Goal: Task Accomplishment & Management: Complete application form

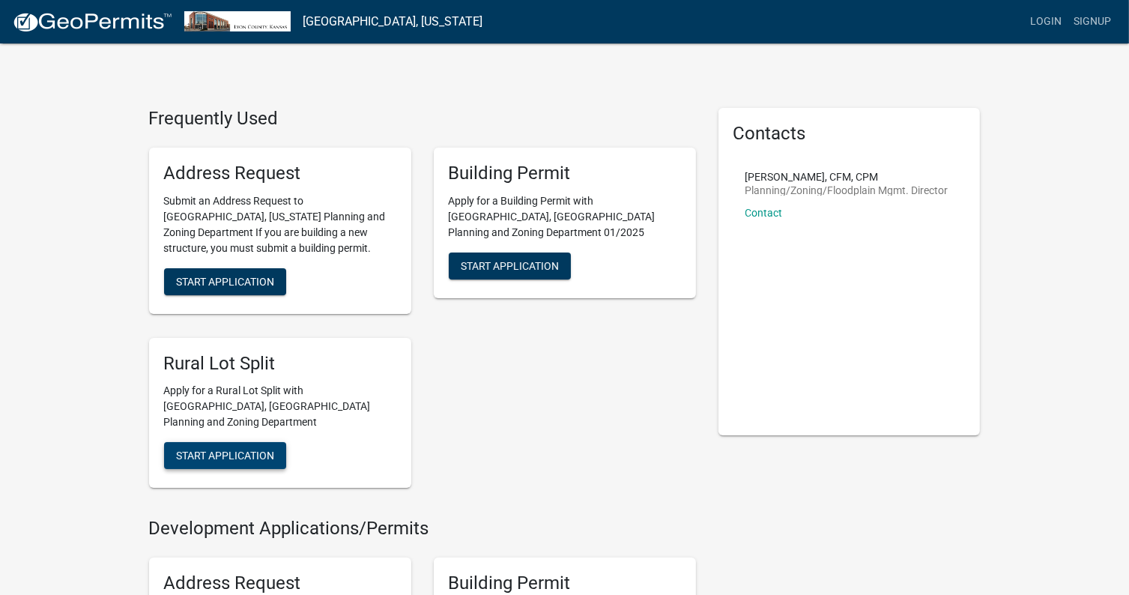
click at [224, 449] on span "Start Application" at bounding box center [225, 455] width 98 height 12
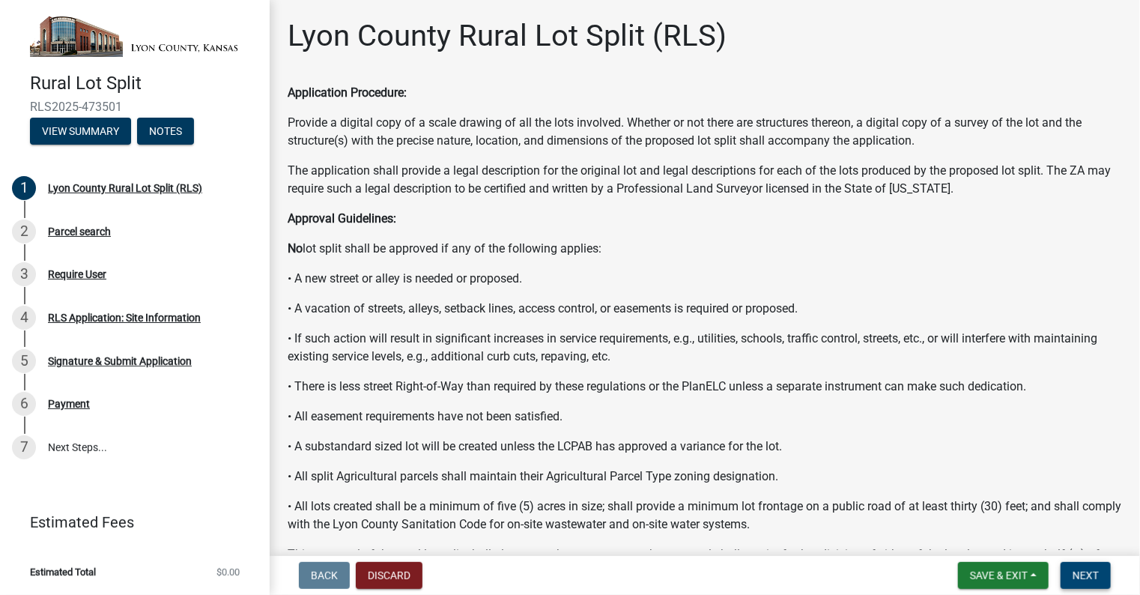
click at [1088, 579] on span "Next" at bounding box center [1086, 575] width 26 height 12
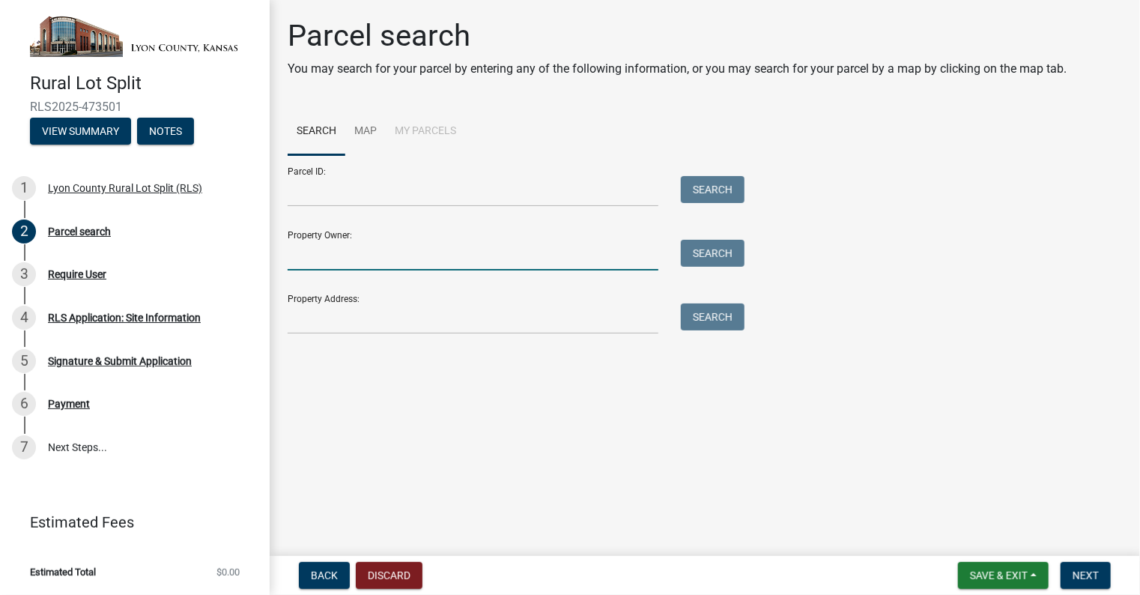
click at [327, 249] on input "Property Owner:" at bounding box center [473, 255] width 371 height 31
type input "r"
type input "a"
type input "[PERSON_NAME]"
click at [704, 264] on button "Search" at bounding box center [713, 253] width 64 height 27
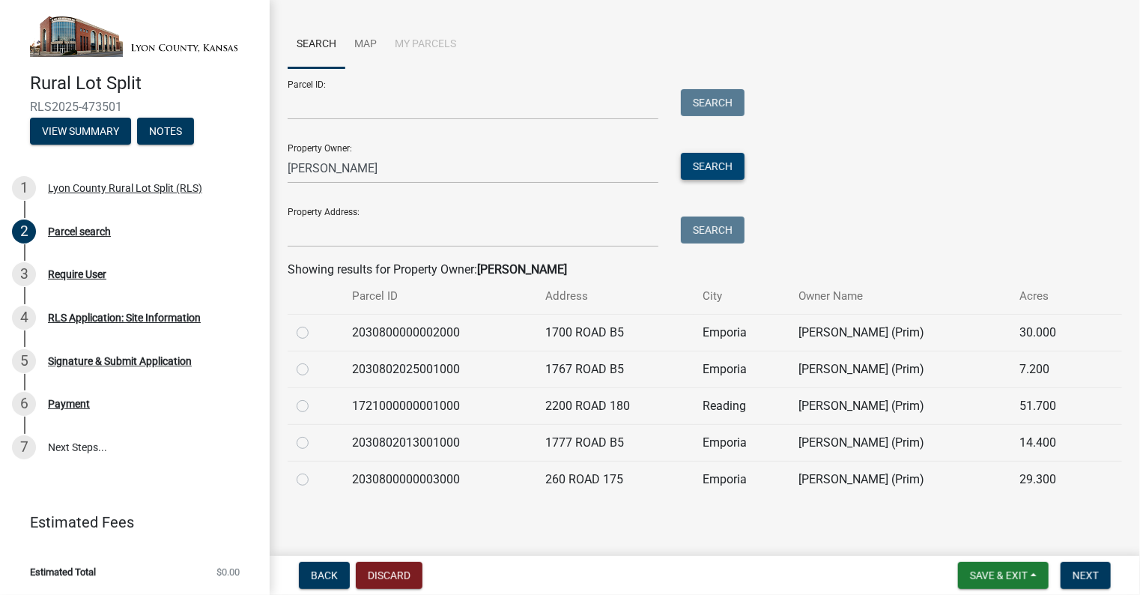
scroll to position [88, 0]
click at [315, 322] on label at bounding box center [315, 322] width 0 height 0
click at [315, 332] on input "radio" at bounding box center [320, 327] width 10 height 10
radio input "true"
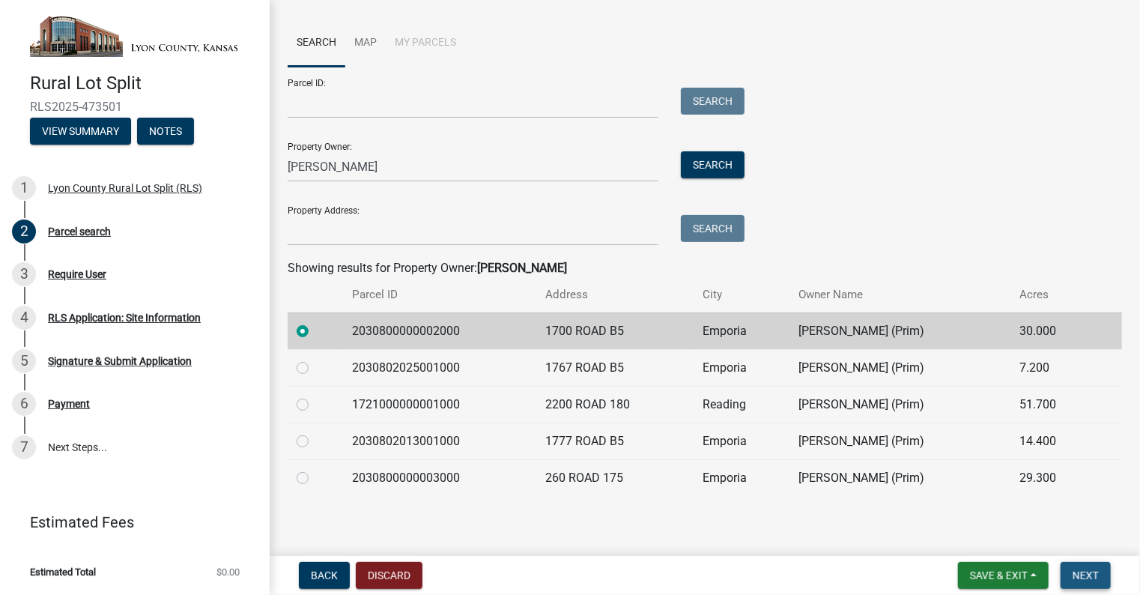
click at [1089, 572] on span "Next" at bounding box center [1086, 575] width 26 height 12
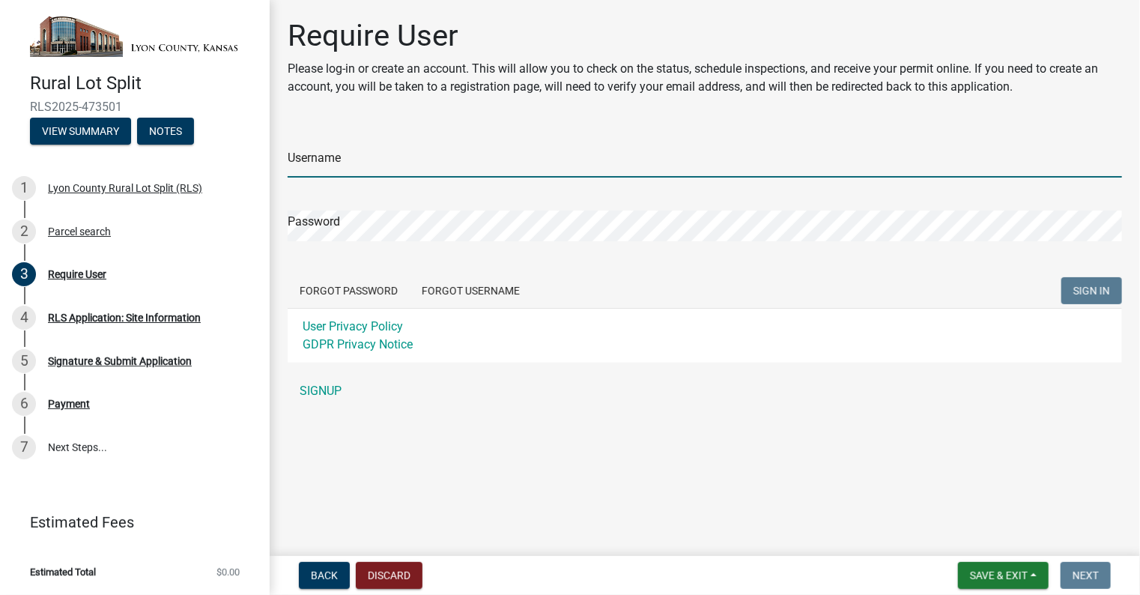
type input "laciehamlin"
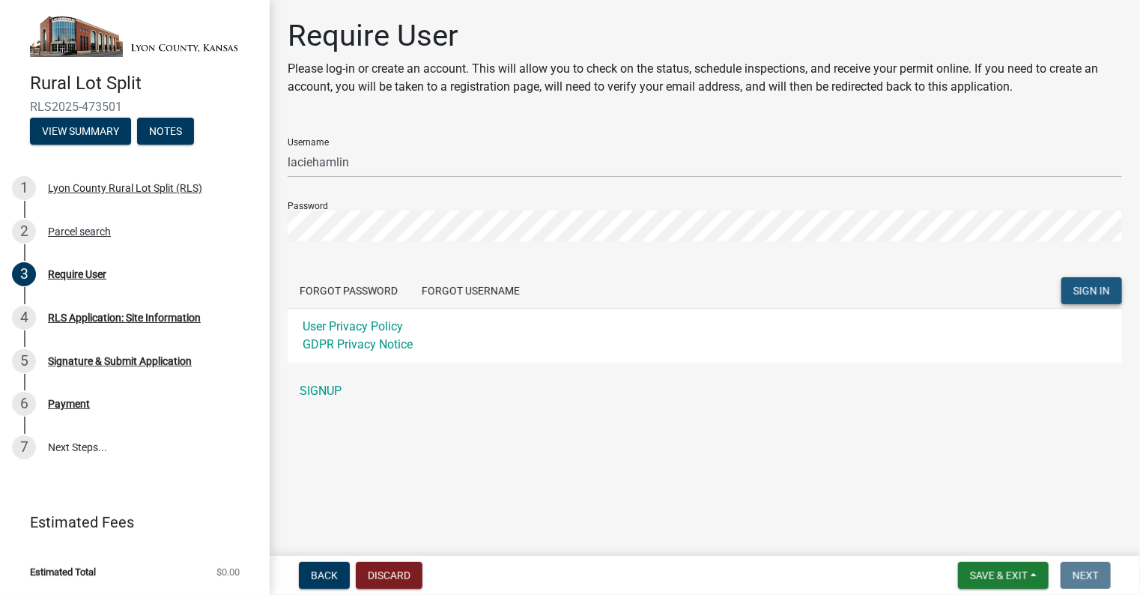
click at [1100, 291] on span "SIGN IN" at bounding box center [1091, 291] width 37 height 12
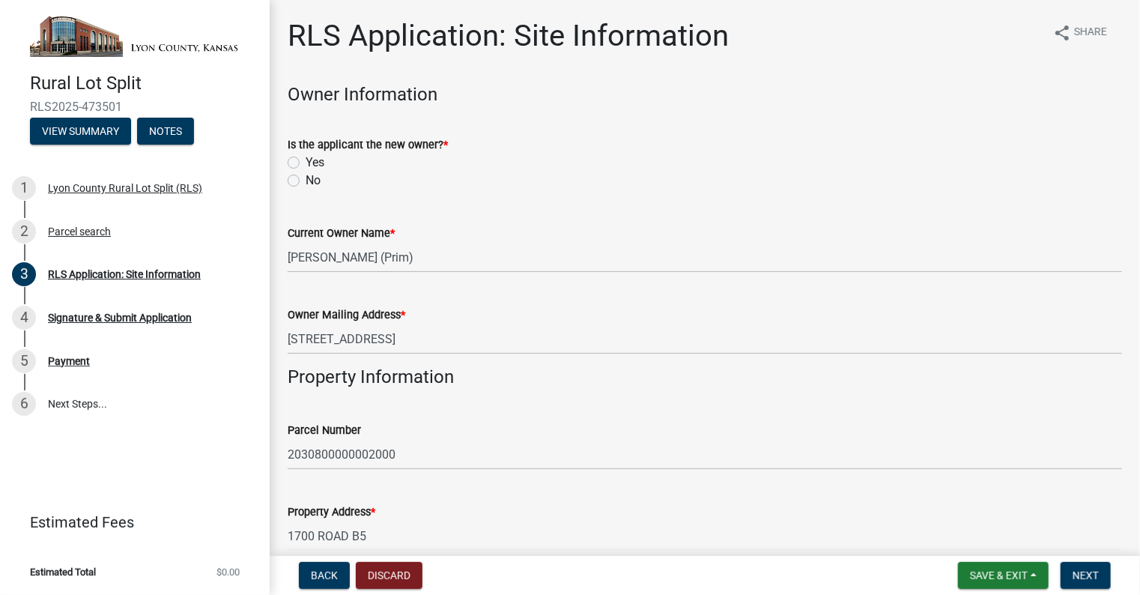
click at [306, 163] on label "Yes" at bounding box center [315, 163] width 19 height 18
click at [306, 163] on input "Yes" at bounding box center [311, 159] width 10 height 10
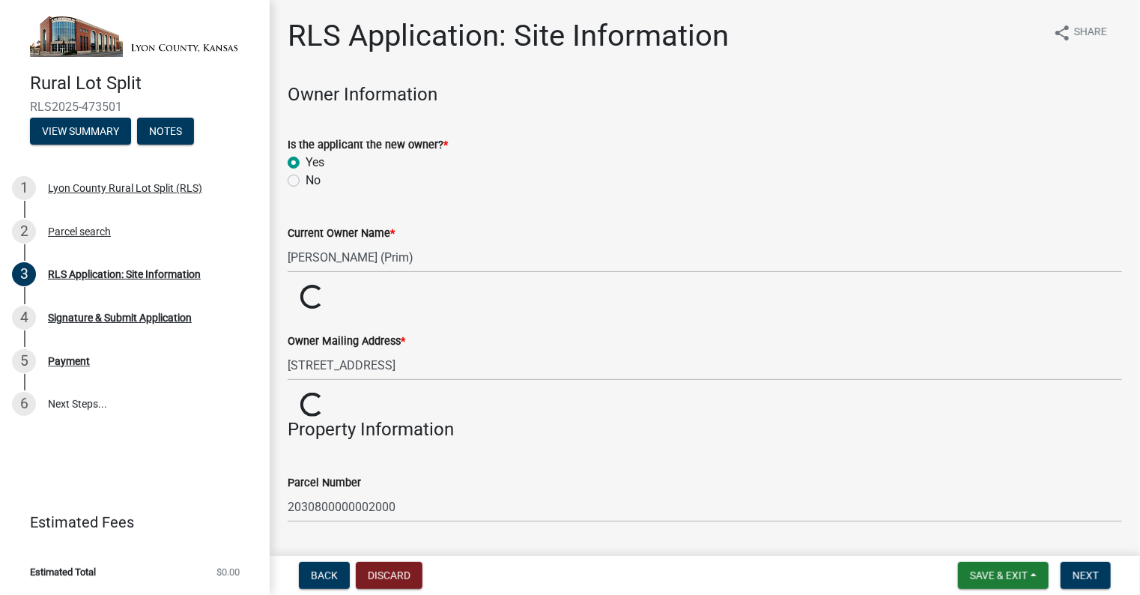
radio input "true"
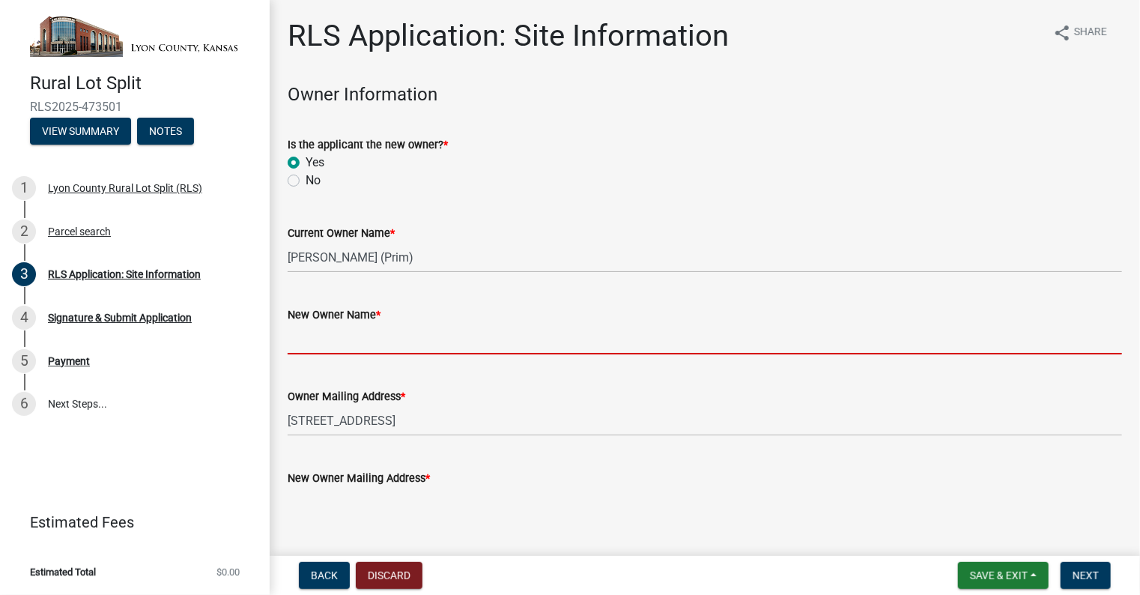
click at [339, 342] on input "New Owner Name *" at bounding box center [705, 339] width 834 height 31
type input "R"
type input "2"
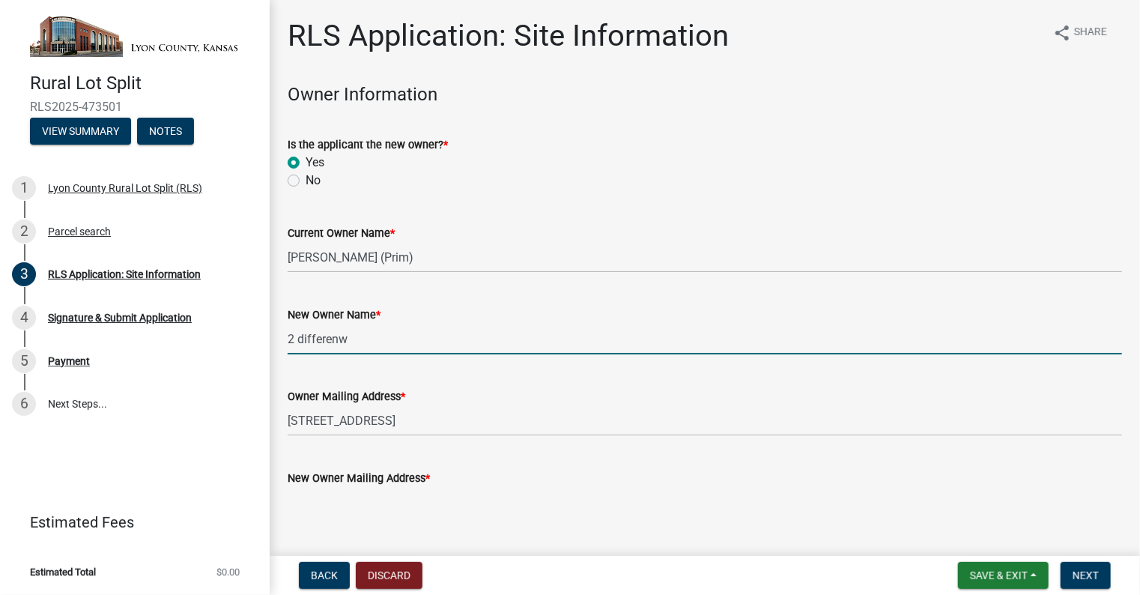
click at [339, 342] on input "2 differenw" at bounding box center [705, 339] width 834 height 31
click at [357, 340] on input "2 differenw" at bounding box center [705, 339] width 834 height 31
type input "2 different owners to purchase one parcel each [PERSON_NAME] & [PERSON_NAME]; […"
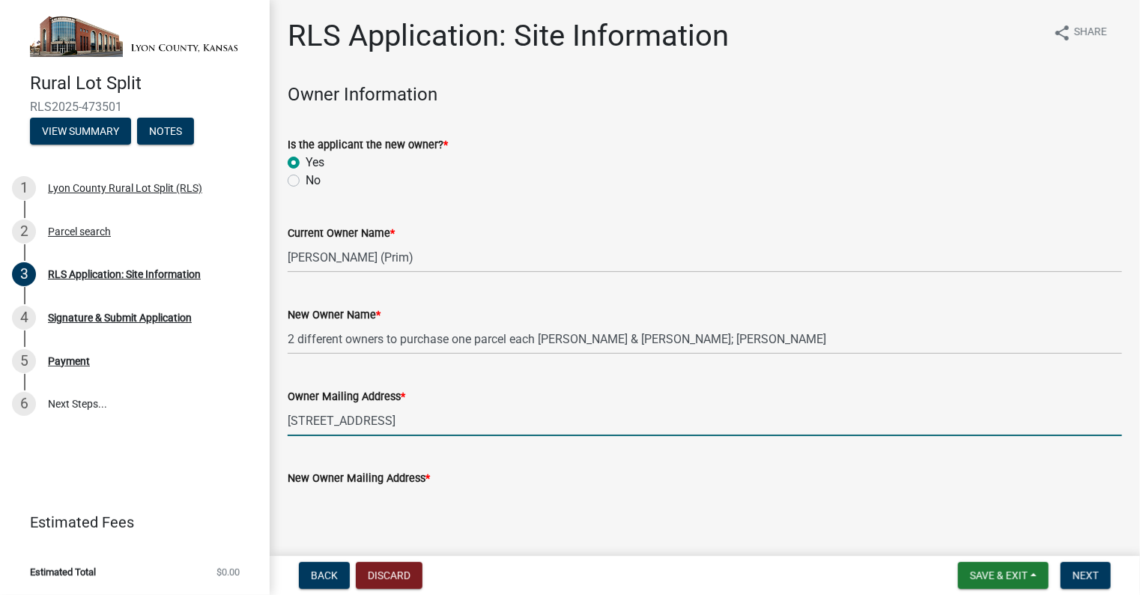
click at [422, 417] on input "[STREET_ADDRESS]" at bounding box center [705, 420] width 834 height 31
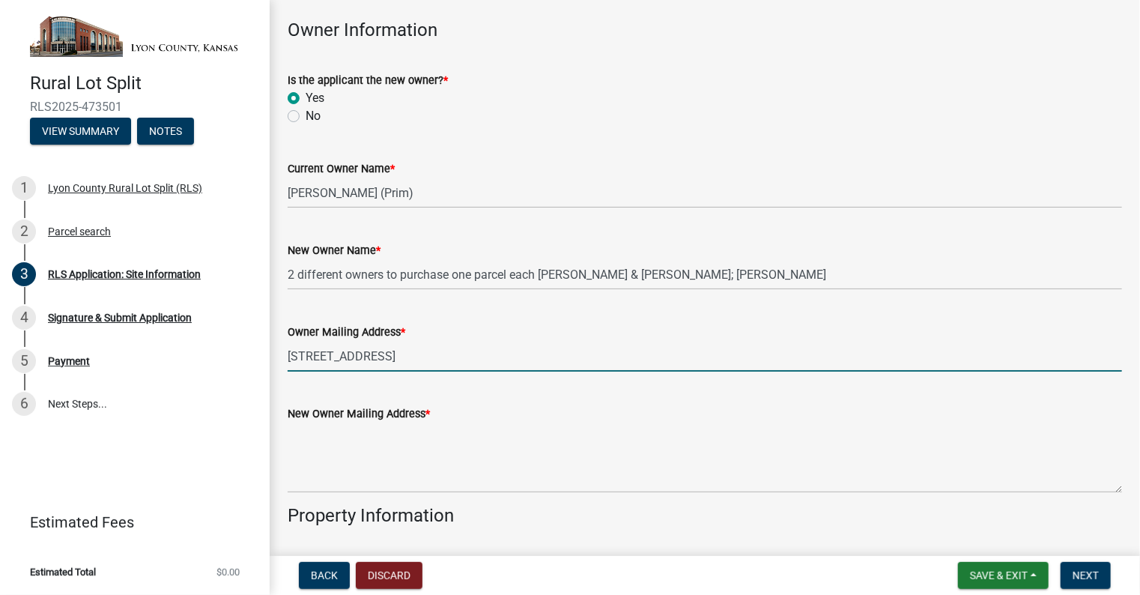
scroll to position [72, 0]
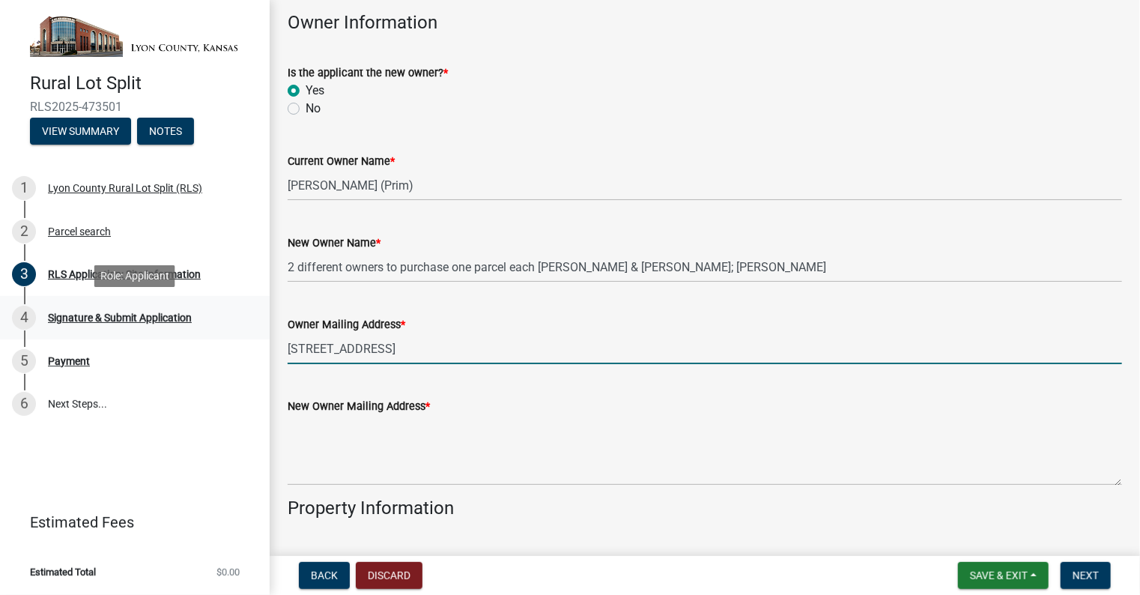
drag, startPoint x: 407, startPoint y: 349, endPoint x: 240, endPoint y: 334, distance: 168.4
click at [240, 334] on div "Rural Lot Split RLS2025-473501 View Summary Notes 1 [GEOGRAPHIC_DATA] Rural Lot…" at bounding box center [570, 297] width 1140 height 595
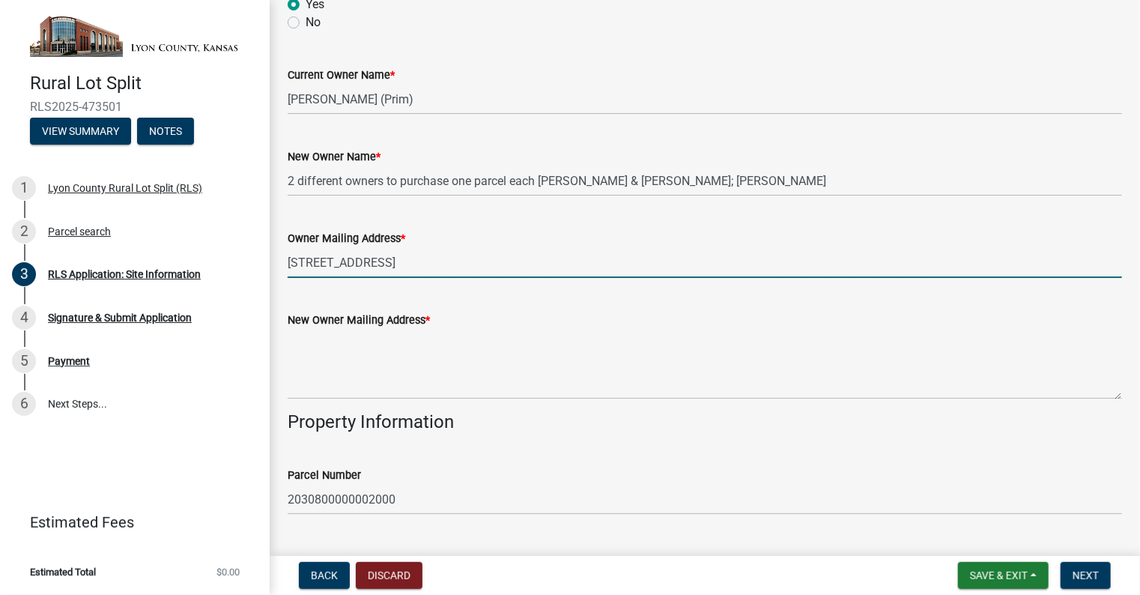
scroll to position [171, 0]
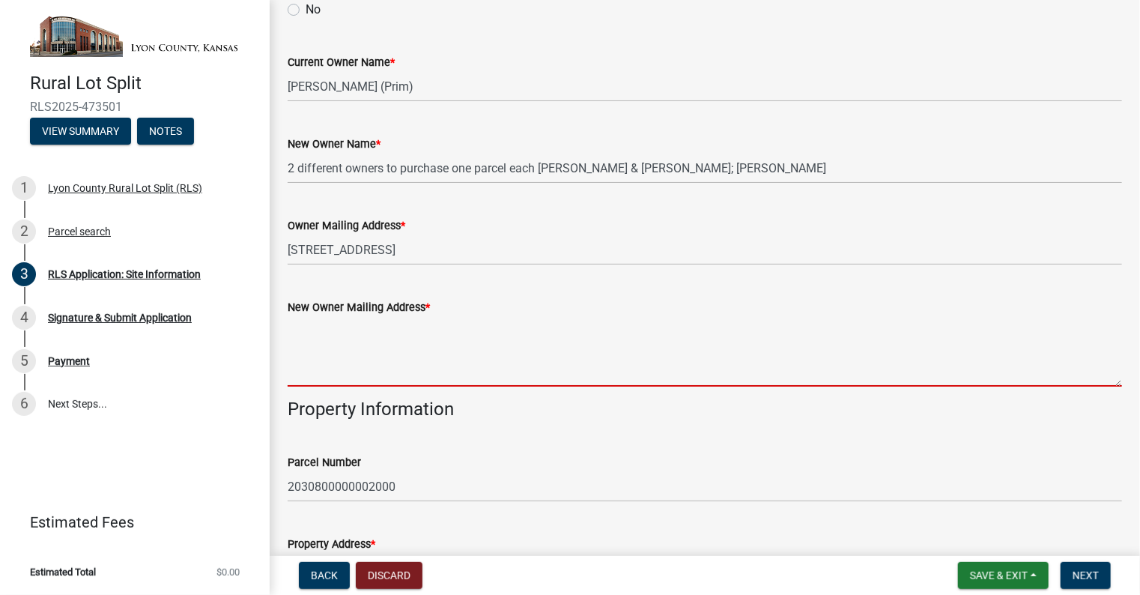
click at [333, 375] on textarea "New Owner Mailing Address *" at bounding box center [705, 351] width 834 height 70
type textarea "1"
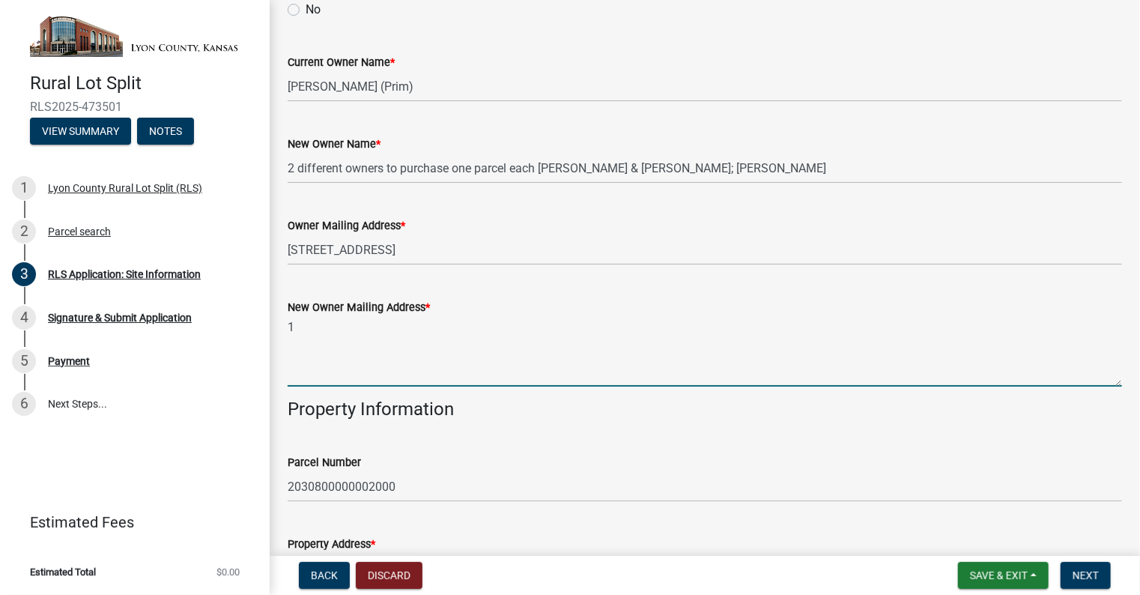
click at [333, 375] on textarea "1" at bounding box center [705, 351] width 834 height 70
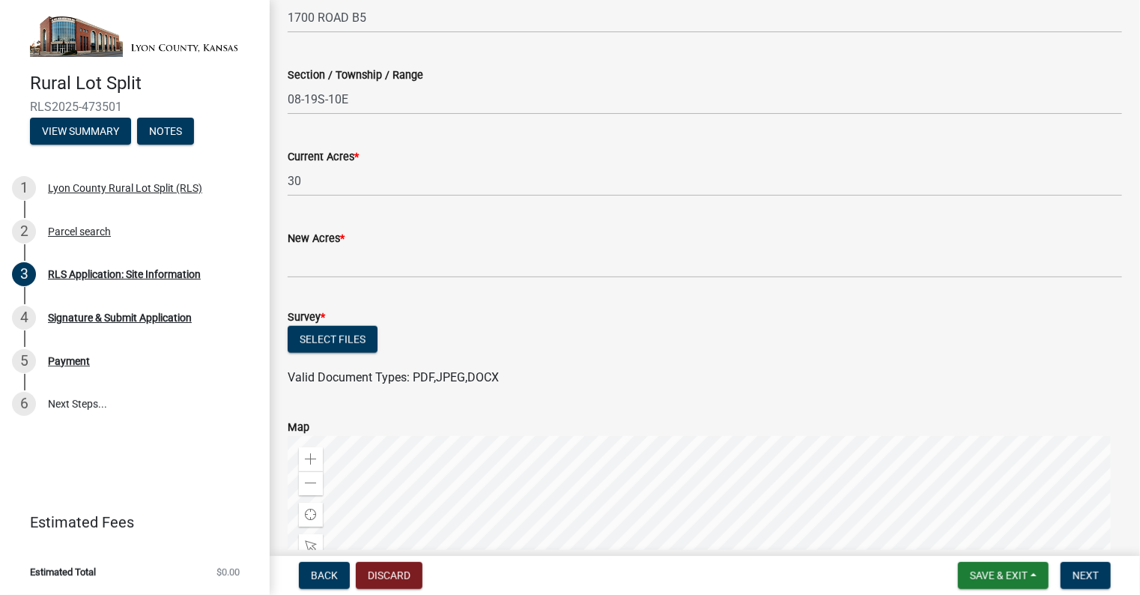
scroll to position [724, 0]
type textarea "[PERSON_NAME] - [STREET_ADDRESS] [PERSON_NAME] - TBD"
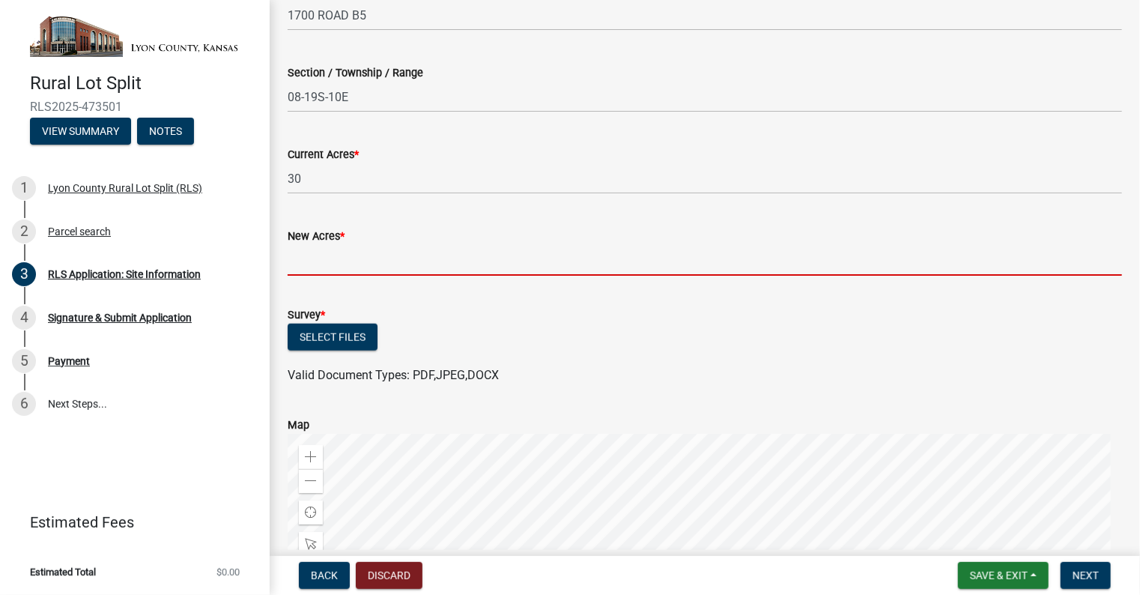
click at [321, 270] on input "New Acres *" at bounding box center [705, 260] width 834 height 31
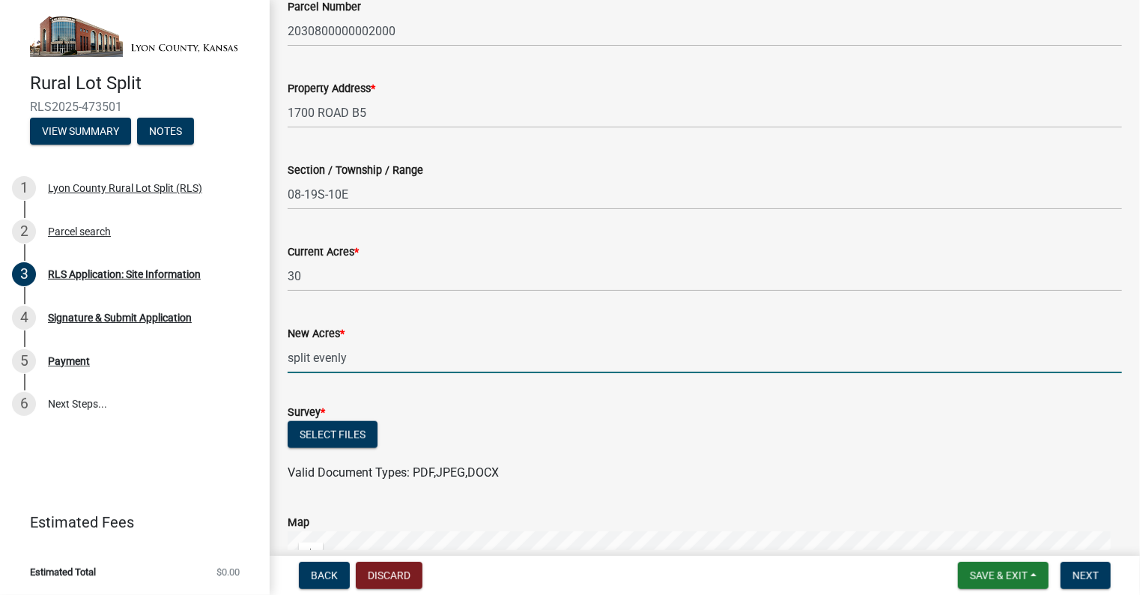
scroll to position [625, 0]
type input "split evenly"
click at [1082, 573] on span "Next" at bounding box center [1086, 575] width 26 height 12
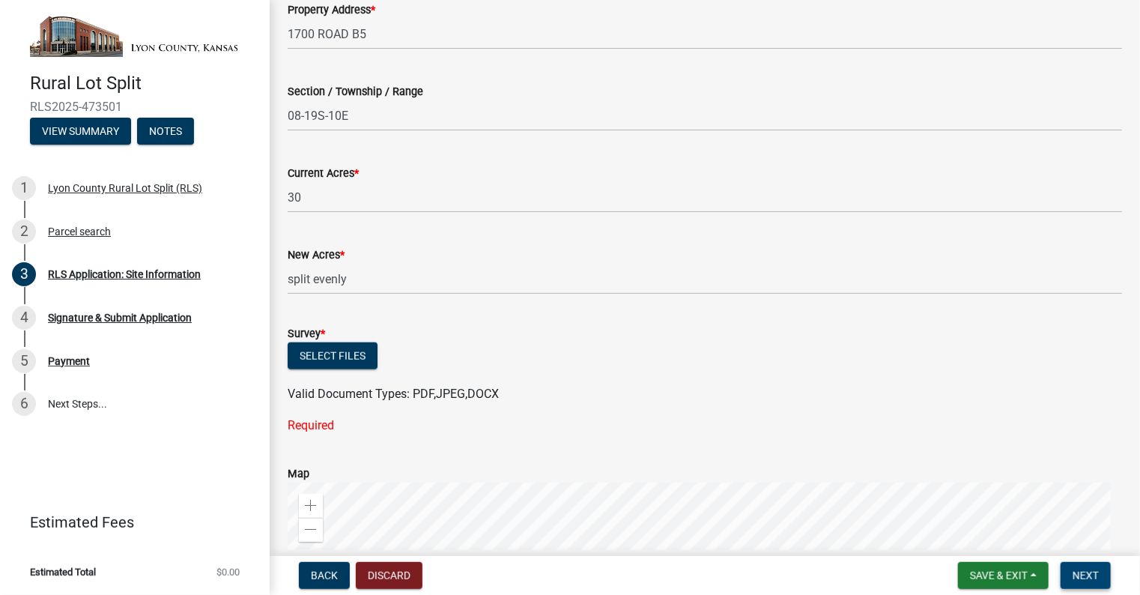
scroll to position [704, 0]
click at [357, 354] on button "Select files" at bounding box center [333, 356] width 90 height 27
click at [1009, 577] on span "Save & Exit" at bounding box center [999, 575] width 58 height 12
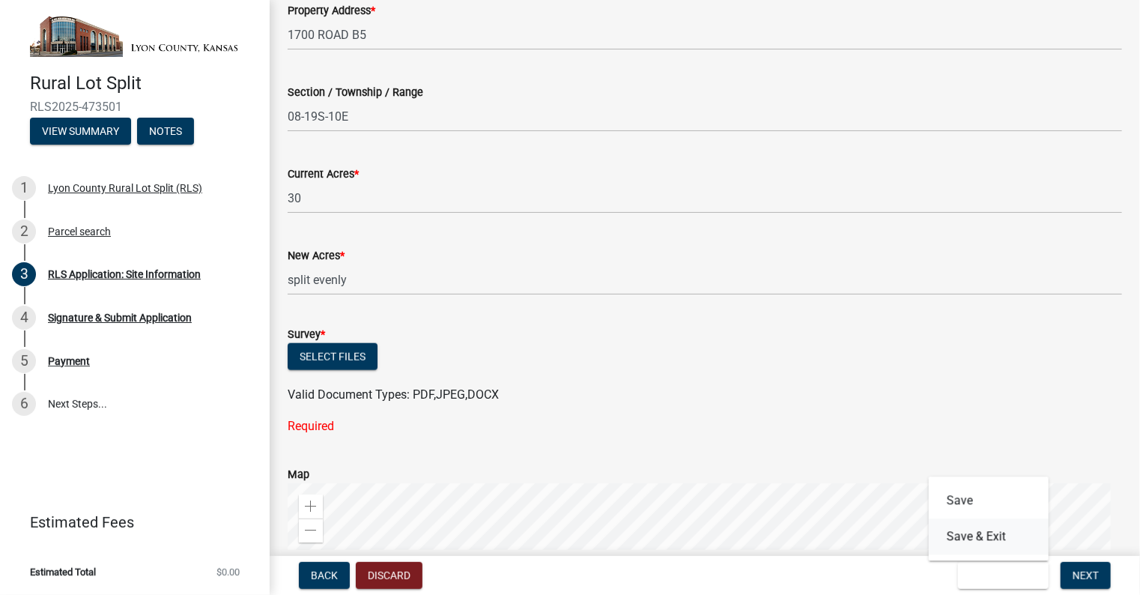
click at [987, 536] on button "Save & Exit" at bounding box center [989, 536] width 120 height 36
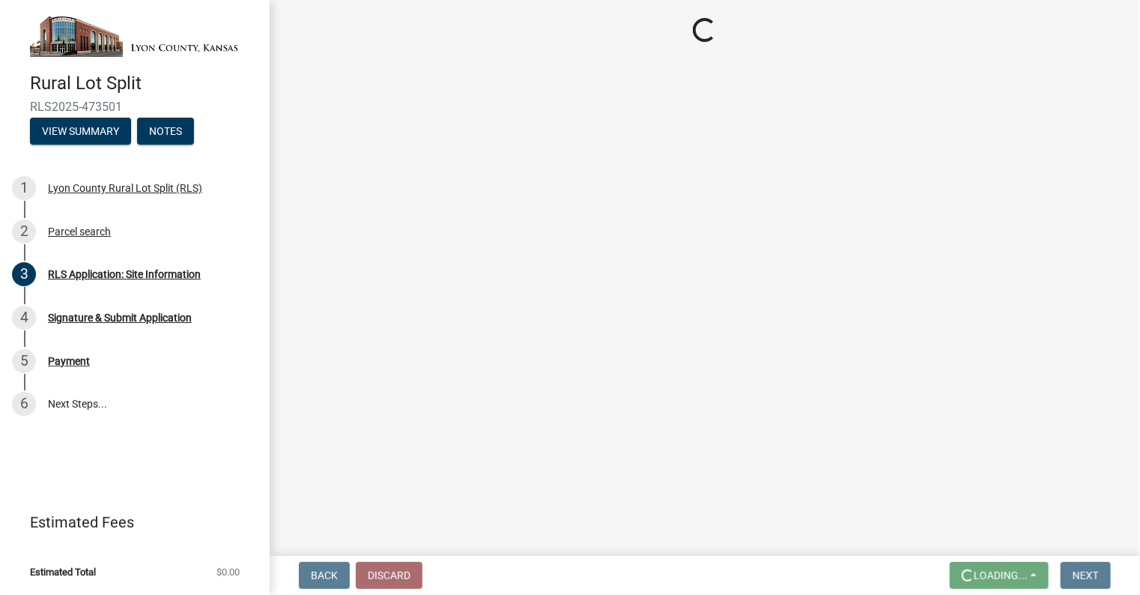
scroll to position [0, 0]
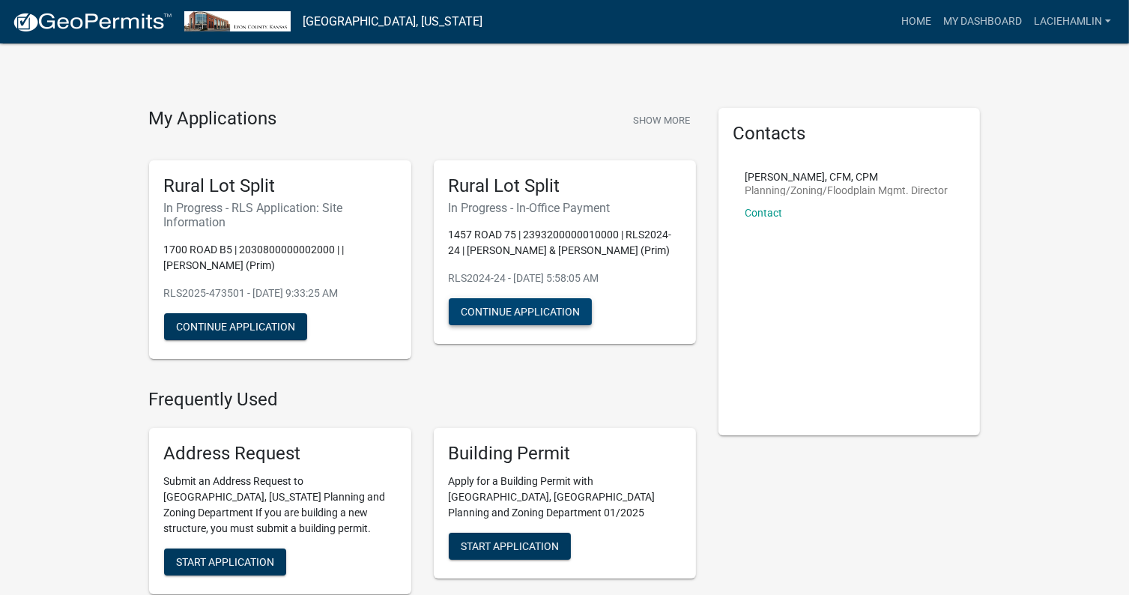
click at [557, 312] on button "Continue Application" at bounding box center [520, 311] width 143 height 27
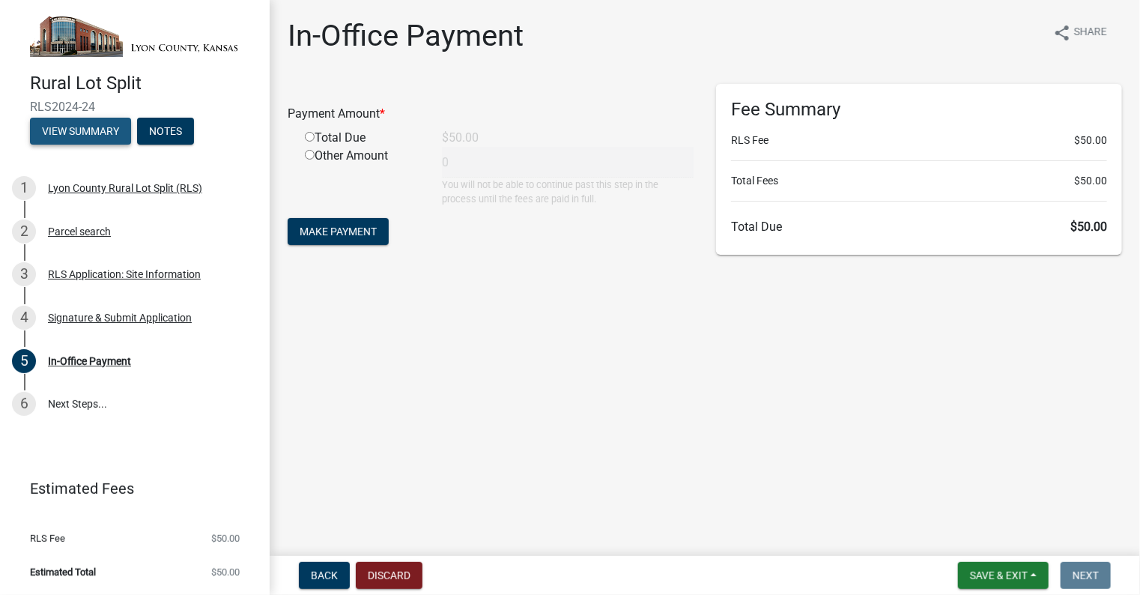
click at [55, 130] on button "View Summary" at bounding box center [80, 131] width 101 height 27
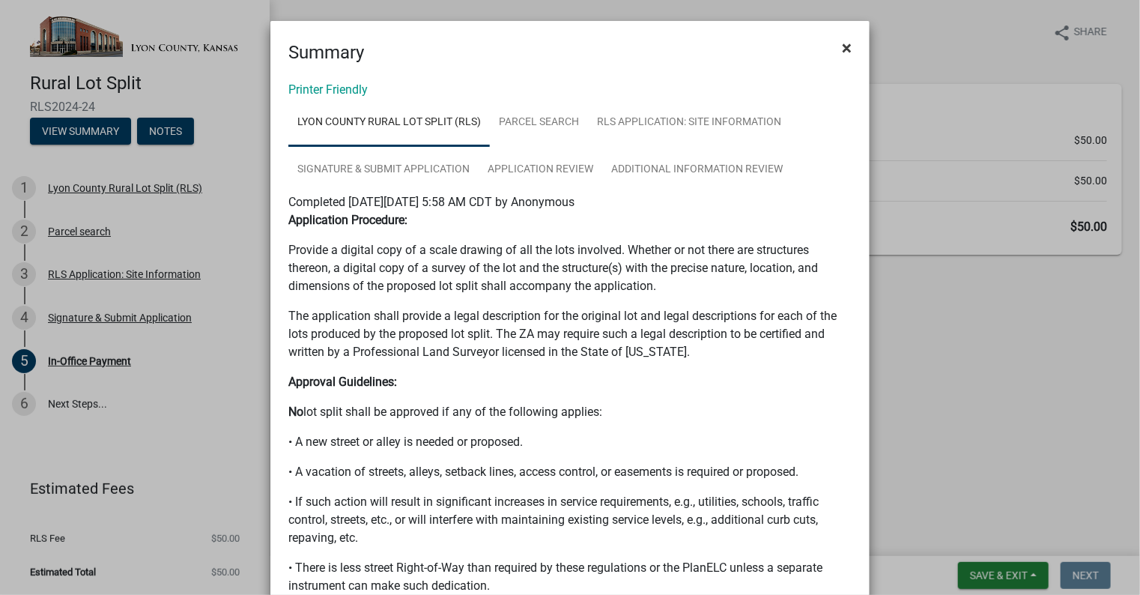
click at [842, 45] on span "×" at bounding box center [847, 47] width 10 height 21
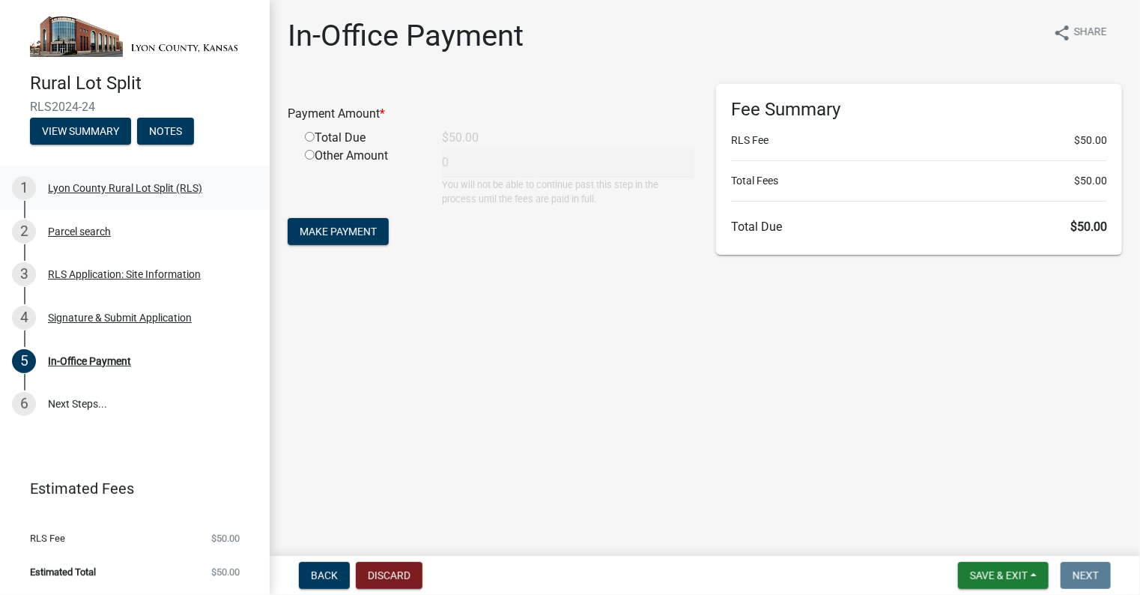
click at [115, 190] on div "Lyon County Rural Lot Split (RLS)" at bounding box center [125, 188] width 154 height 10
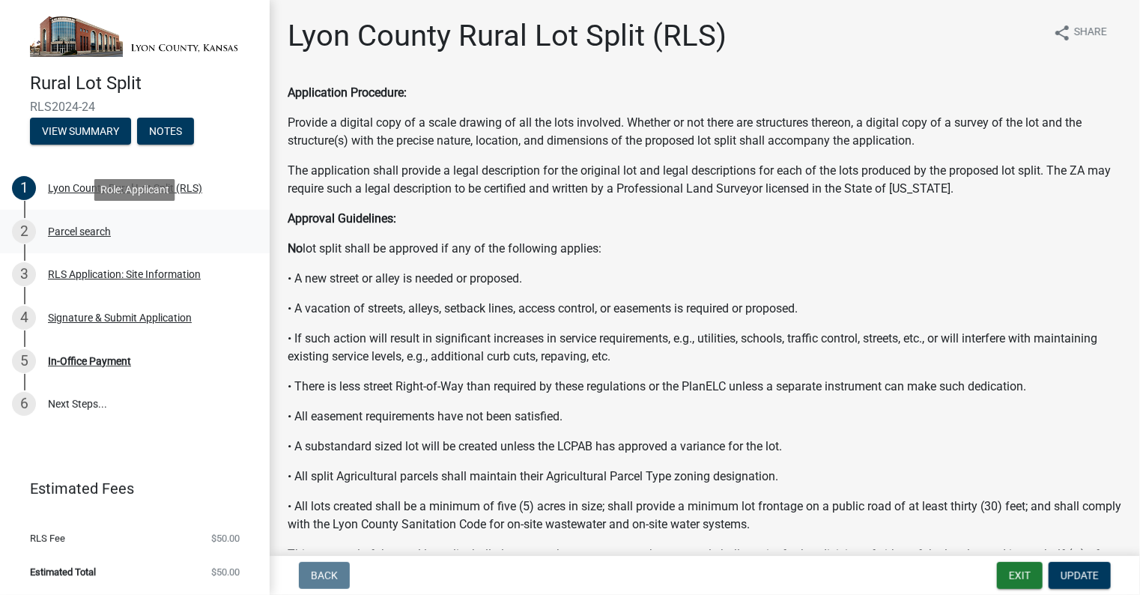
click at [94, 233] on div "Parcel search" at bounding box center [79, 231] width 63 height 10
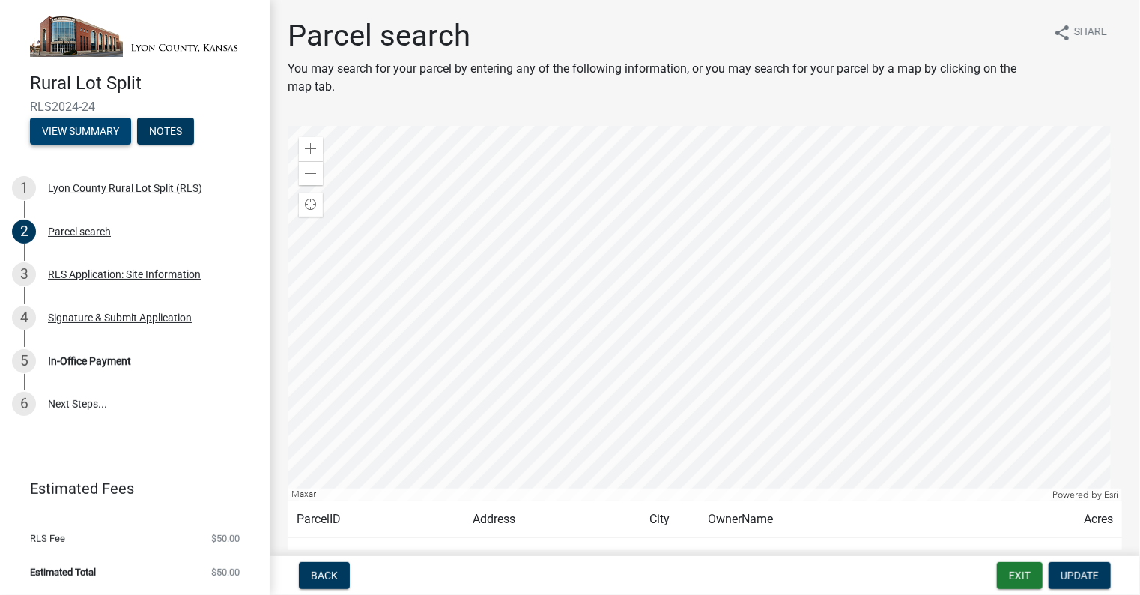
click at [75, 123] on button "View Summary" at bounding box center [80, 131] width 101 height 27
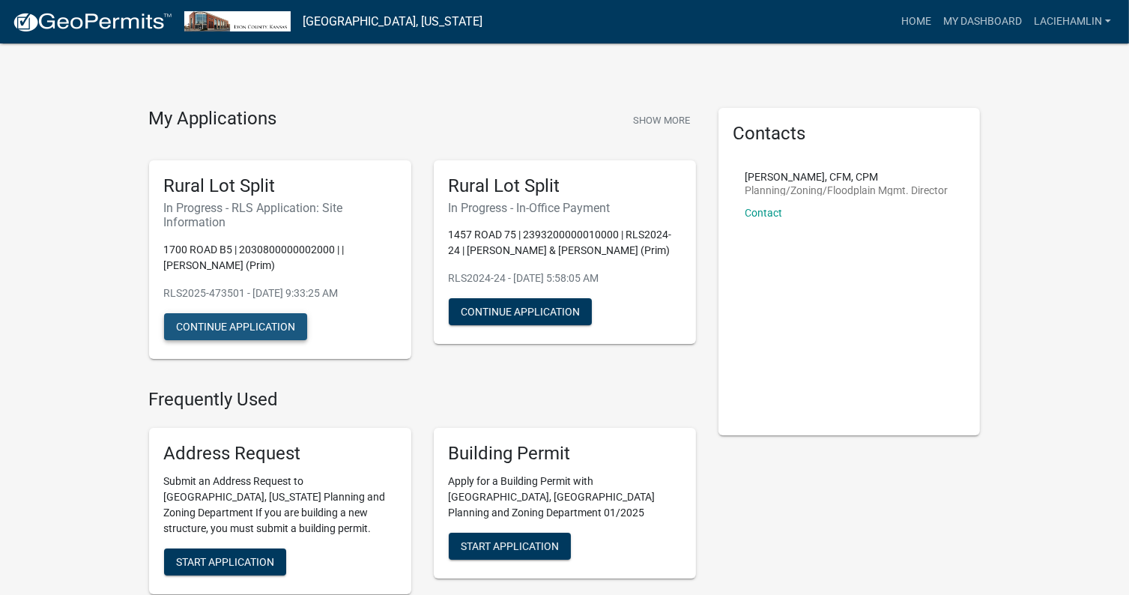
click at [198, 318] on button "Continue Application" at bounding box center [235, 326] width 143 height 27
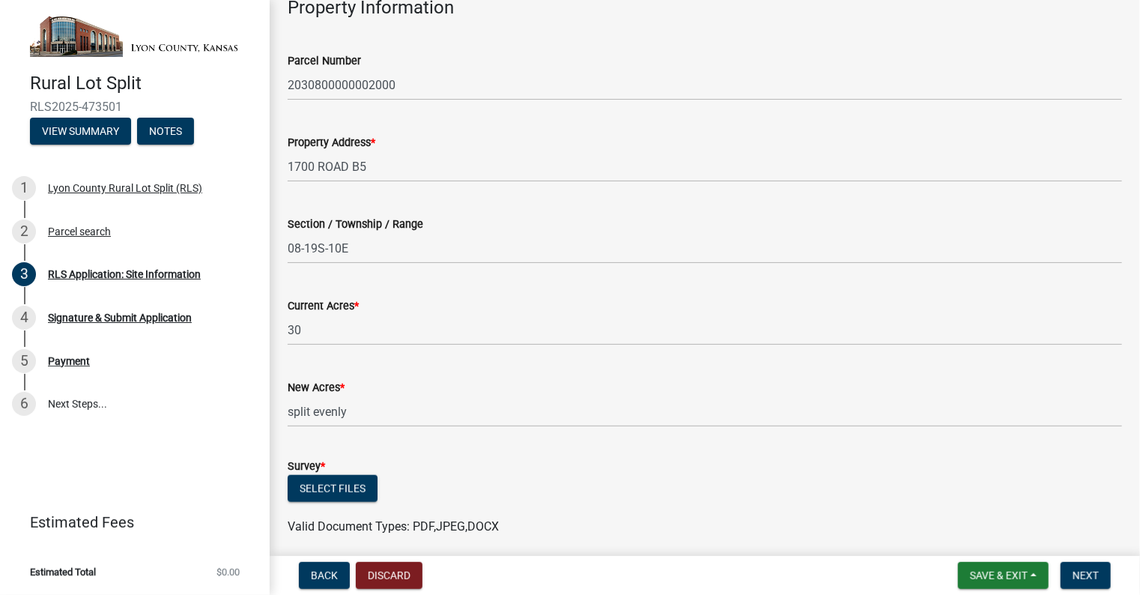
scroll to position [605, 0]
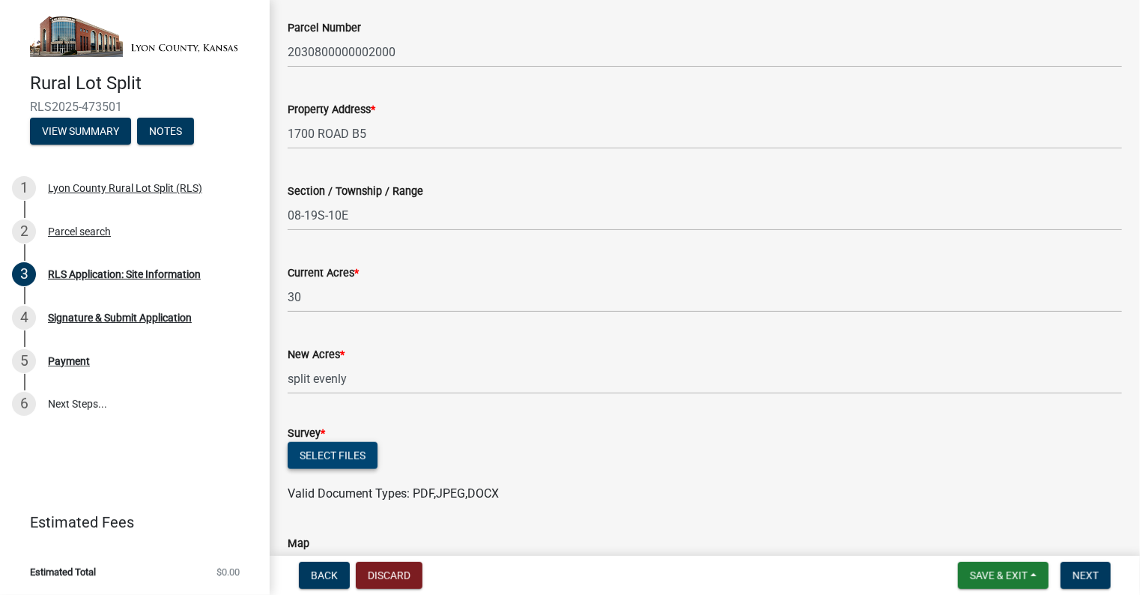
click at [340, 454] on button "Select files" at bounding box center [333, 455] width 90 height 27
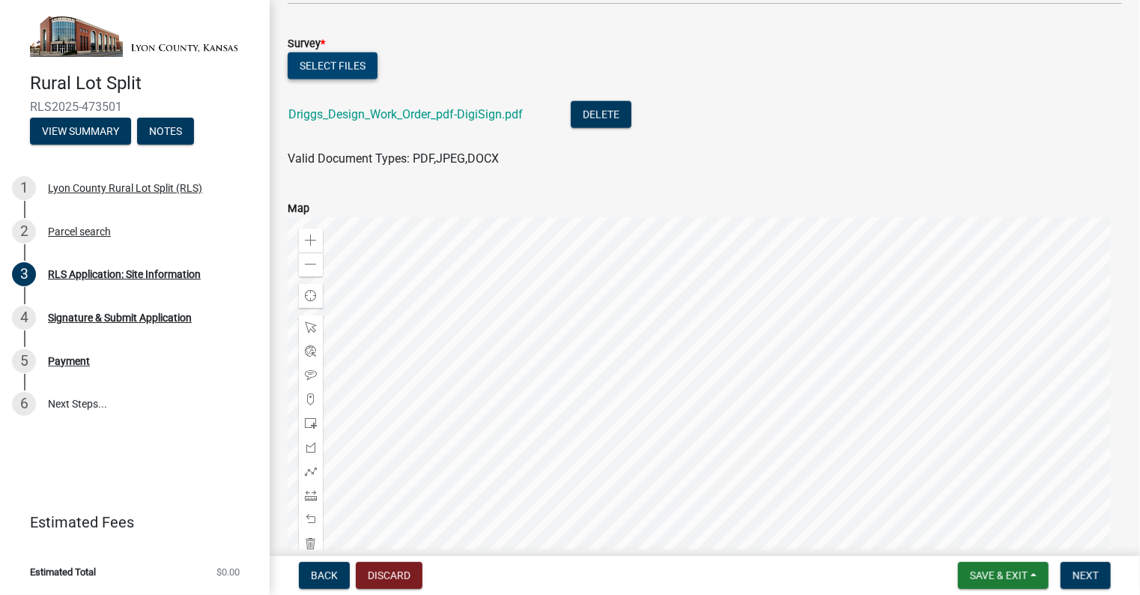
scroll to position [1108, 0]
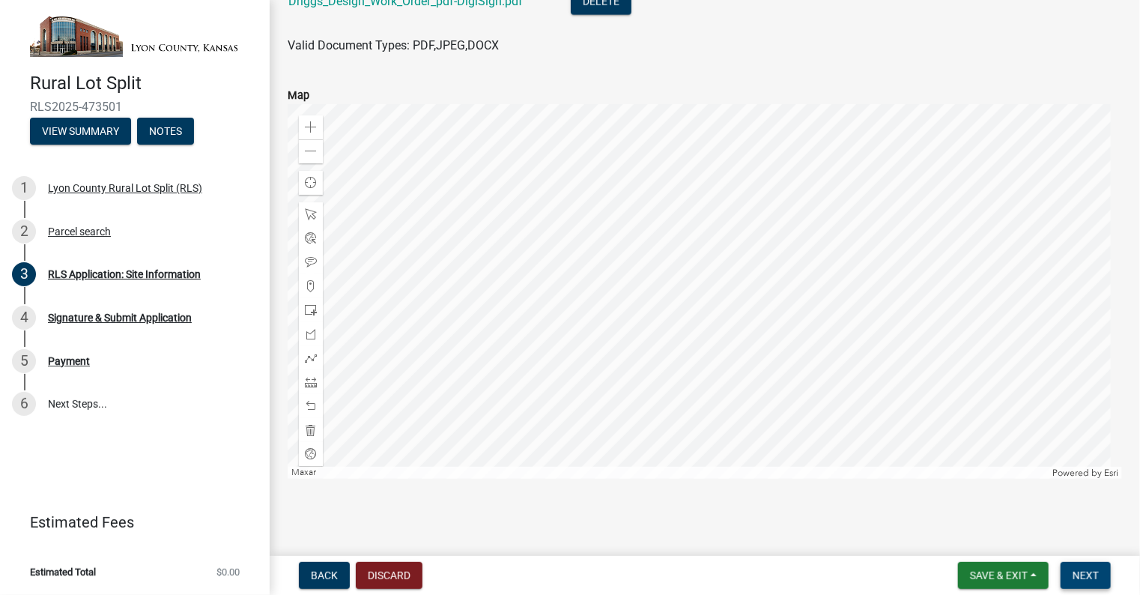
click at [1084, 570] on span "Next" at bounding box center [1086, 575] width 26 height 12
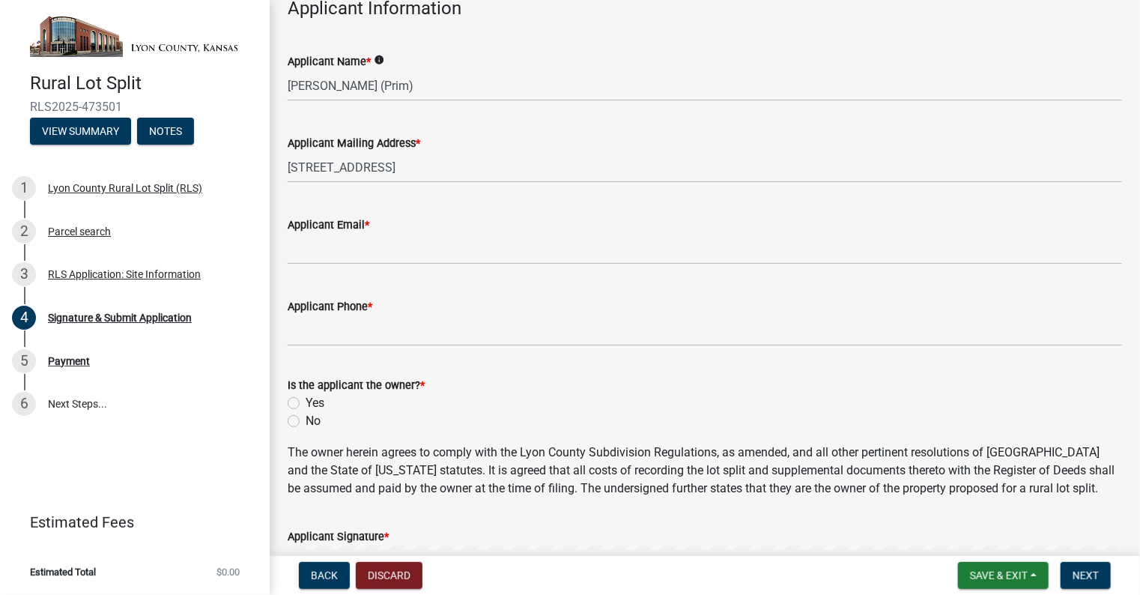
scroll to position [88, 0]
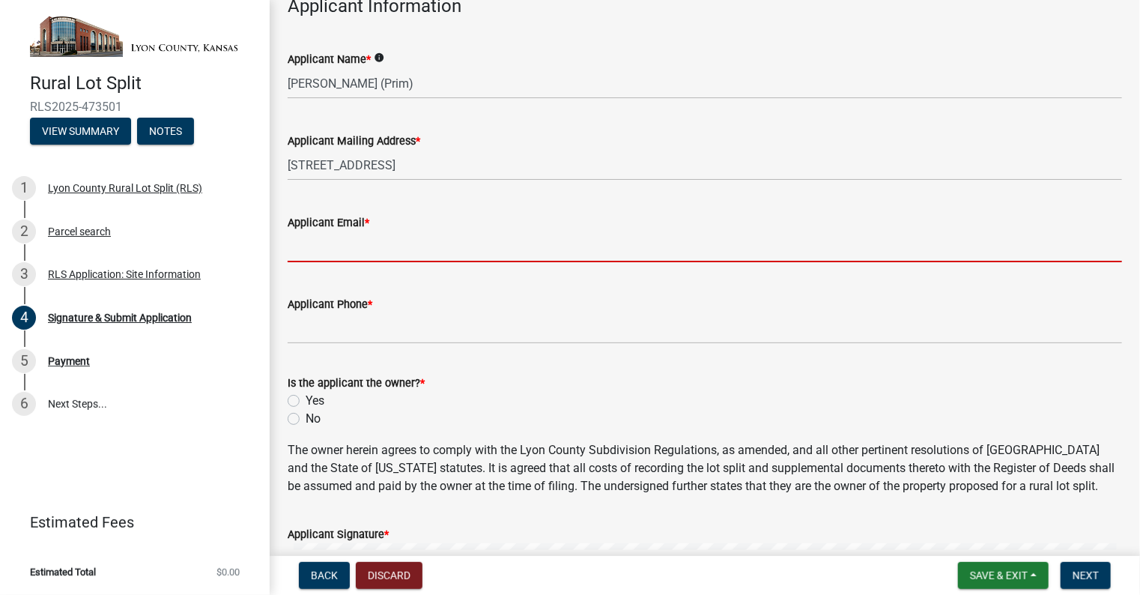
click at [338, 253] on input "Applicant Email *" at bounding box center [705, 246] width 834 height 31
type input "[EMAIL_ADDRESS][DOMAIN_NAME]"
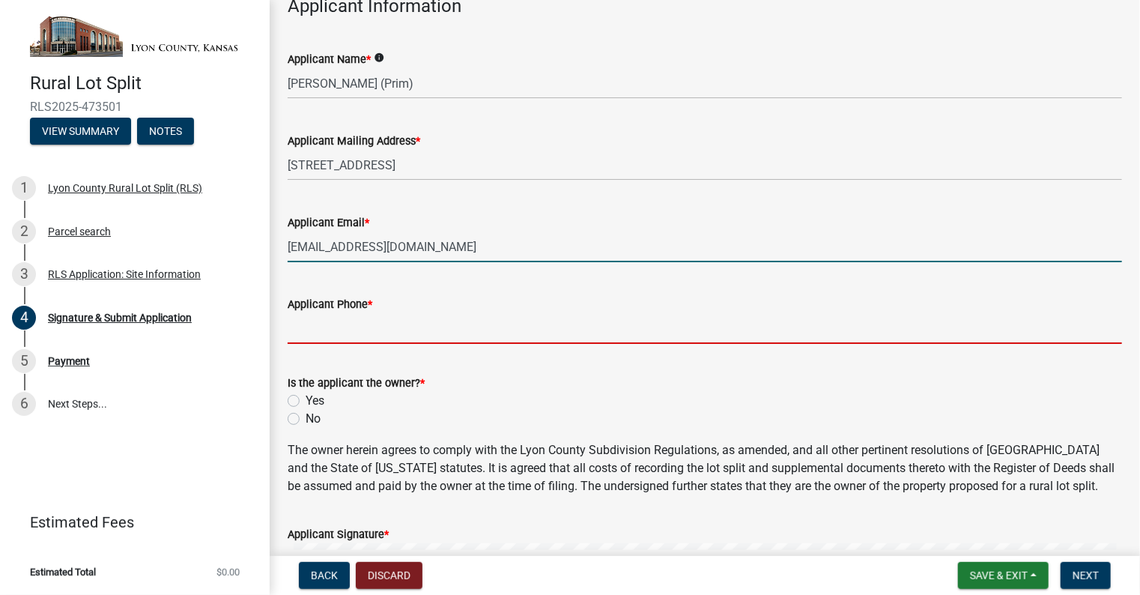
type input "6204810213"
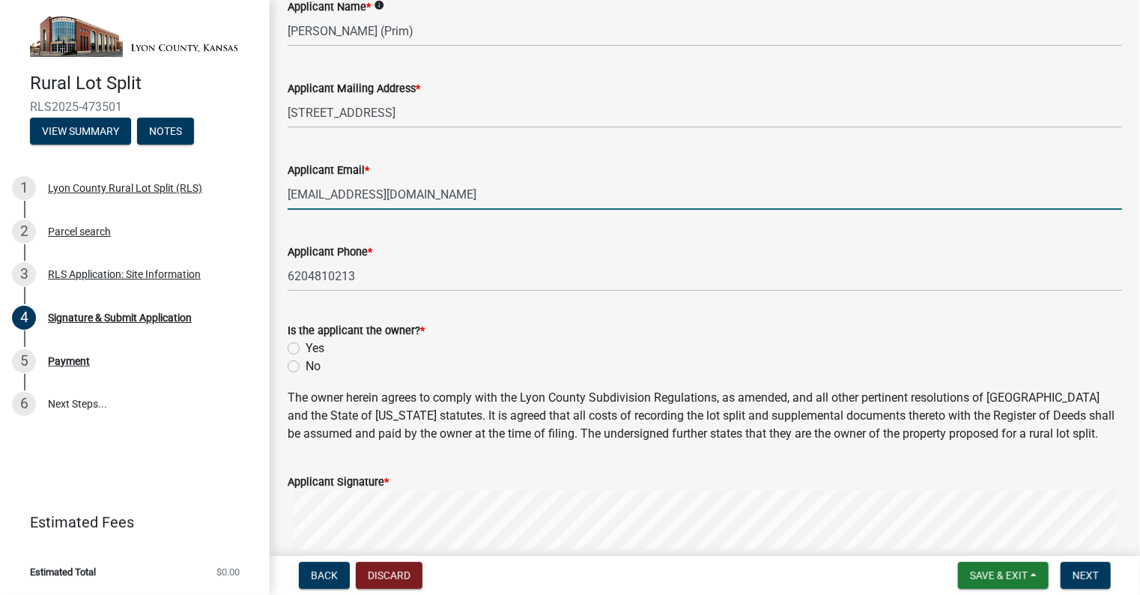
scroll to position [157, 0]
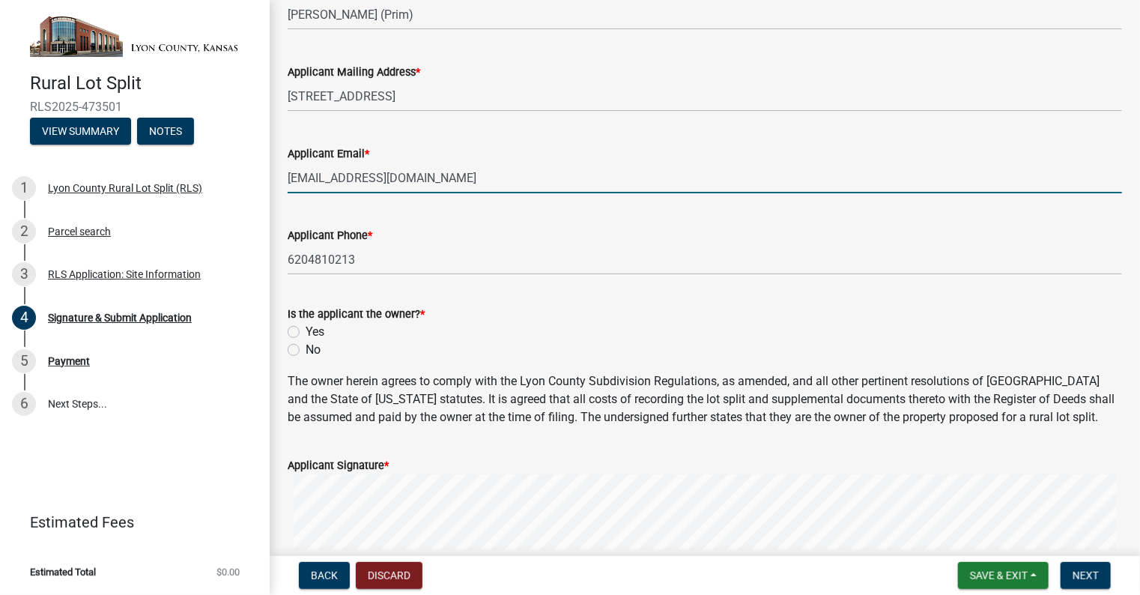
click at [306, 348] on label "No" at bounding box center [313, 350] width 15 height 18
click at [306, 348] on input "No" at bounding box center [311, 346] width 10 height 10
radio input "true"
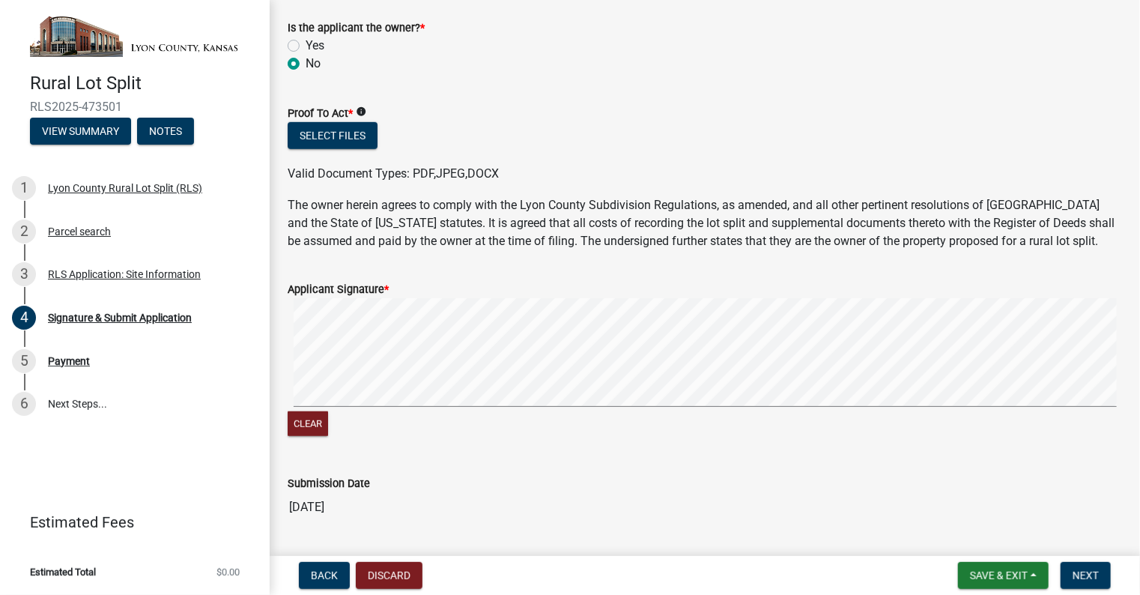
scroll to position [448, 0]
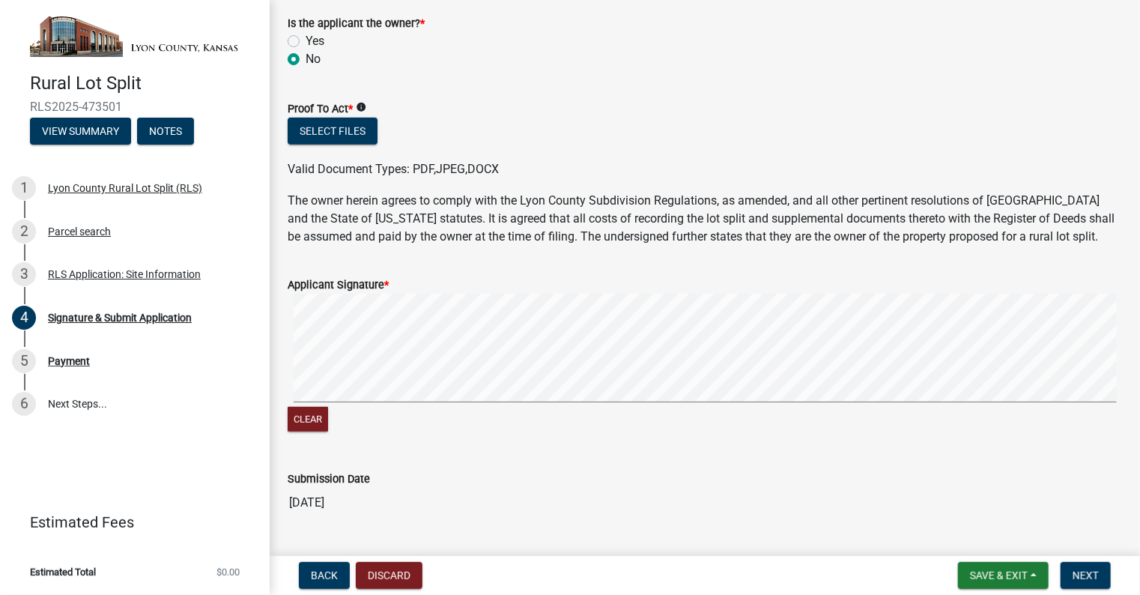
click at [286, 367] on div "Applicant Signature * Clear" at bounding box center [704, 347] width 857 height 178
click at [341, 276] on div "Applicant Signature *" at bounding box center [705, 285] width 834 height 18
click at [315, 417] on button "Clear" at bounding box center [308, 419] width 40 height 25
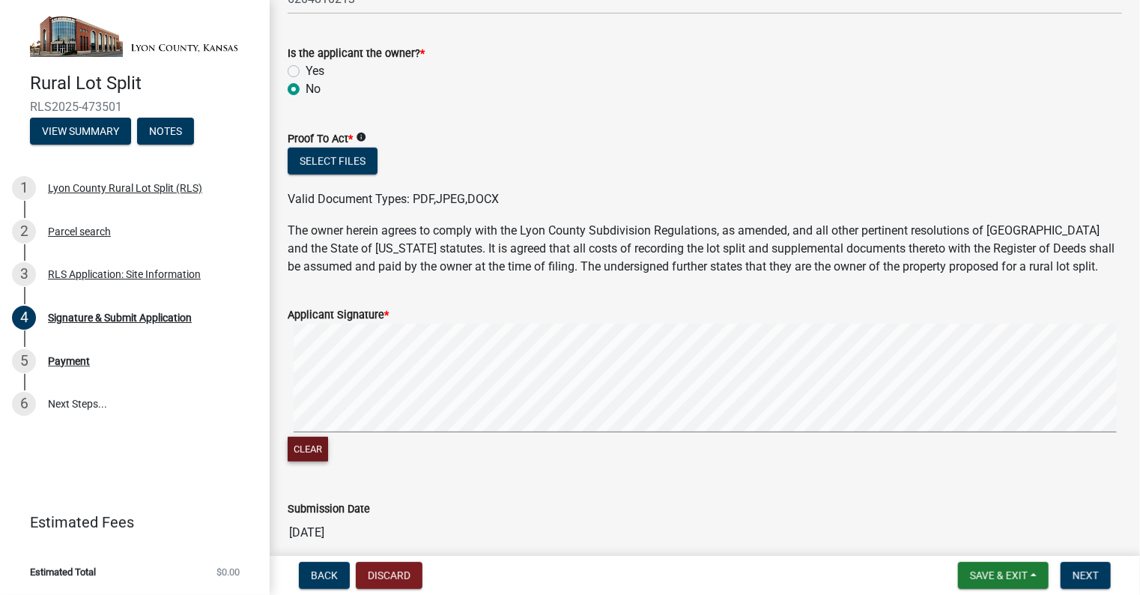
click at [303, 454] on button "Clear" at bounding box center [308, 449] width 40 height 25
click at [1079, 581] on span "Next" at bounding box center [1086, 575] width 26 height 12
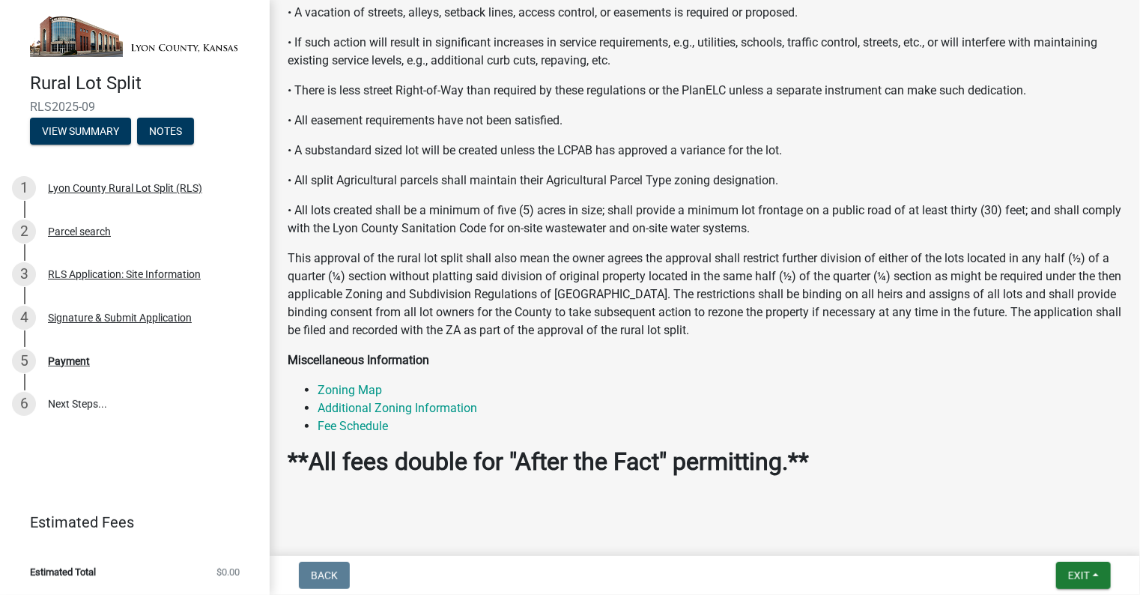
scroll to position [429, 0]
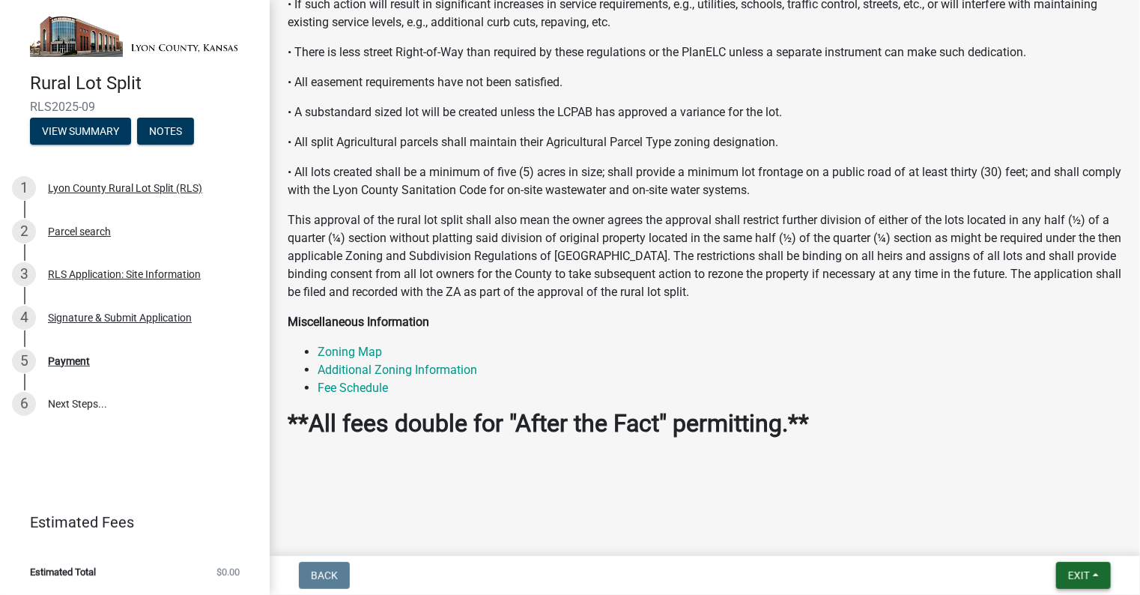
click at [1067, 586] on button "Exit" at bounding box center [1083, 575] width 55 height 27
